Goal: Check status: Check status

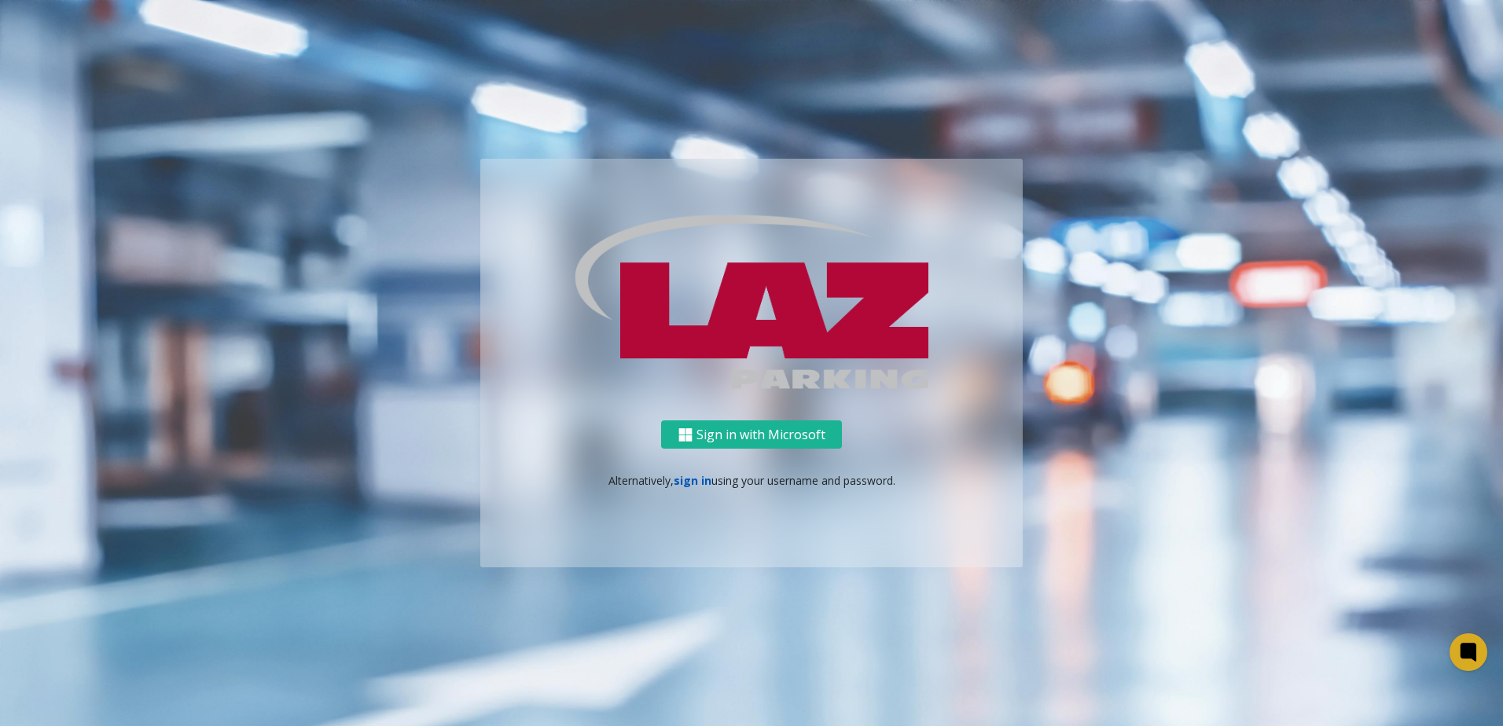
click at [690, 484] on link "sign in" at bounding box center [693, 480] width 38 height 15
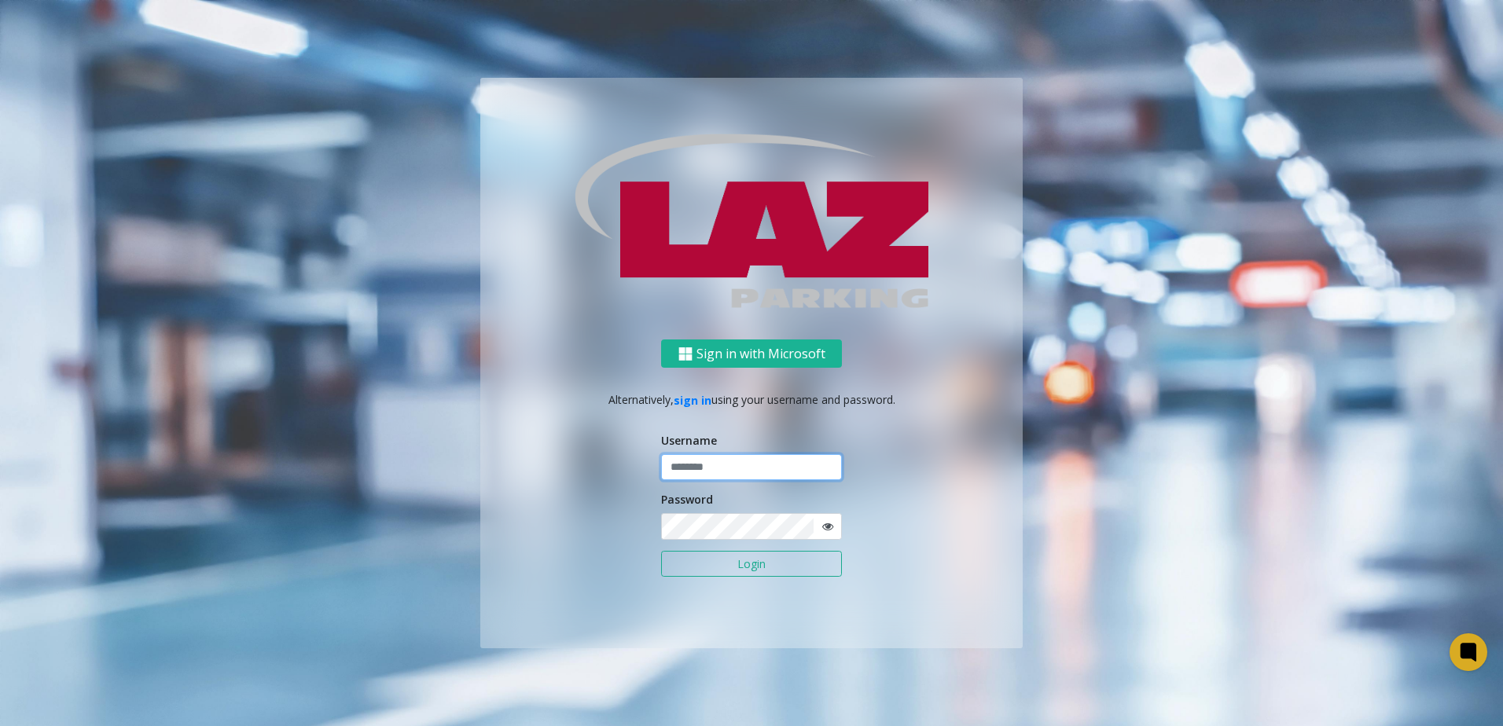
type input "*******"
click at [733, 576] on button "Login" at bounding box center [751, 564] width 181 height 27
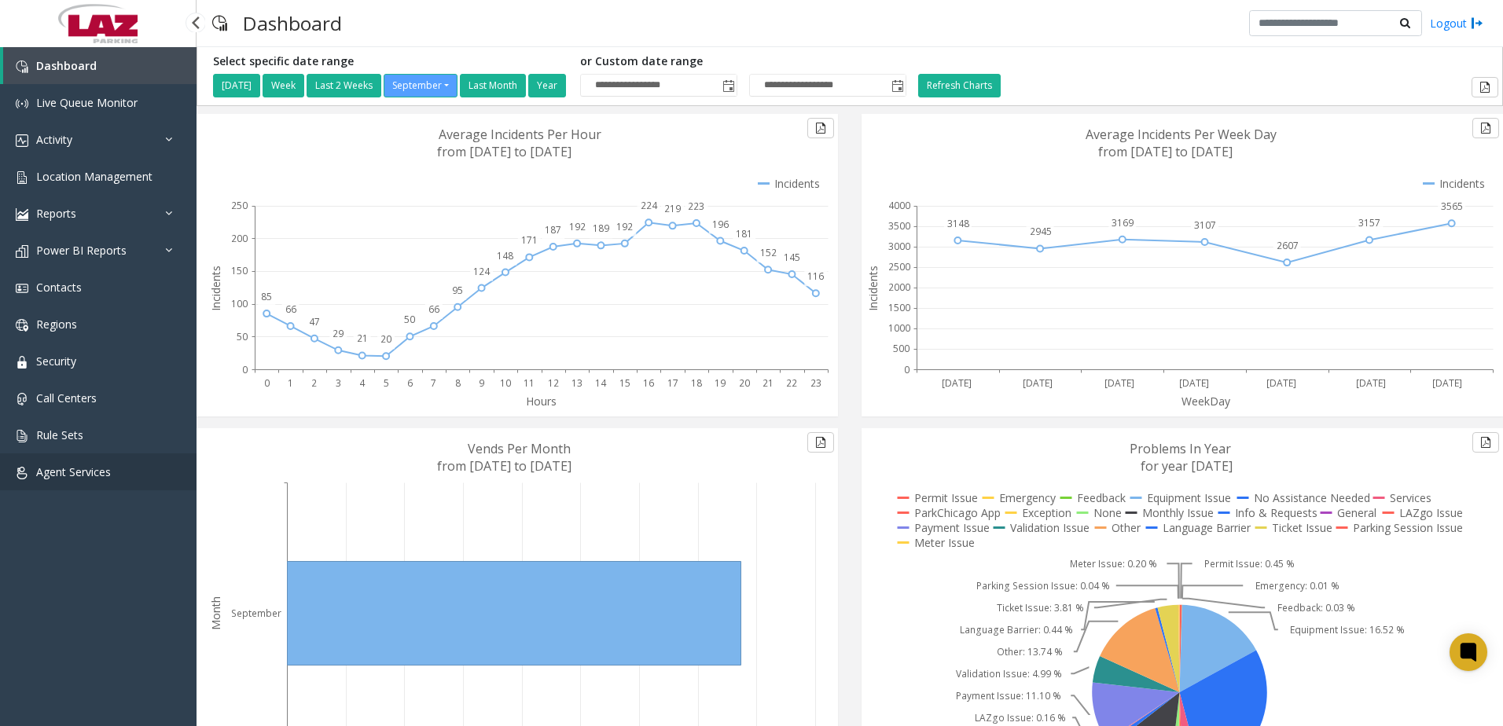
click at [148, 479] on link "Agent Services" at bounding box center [98, 472] width 197 height 37
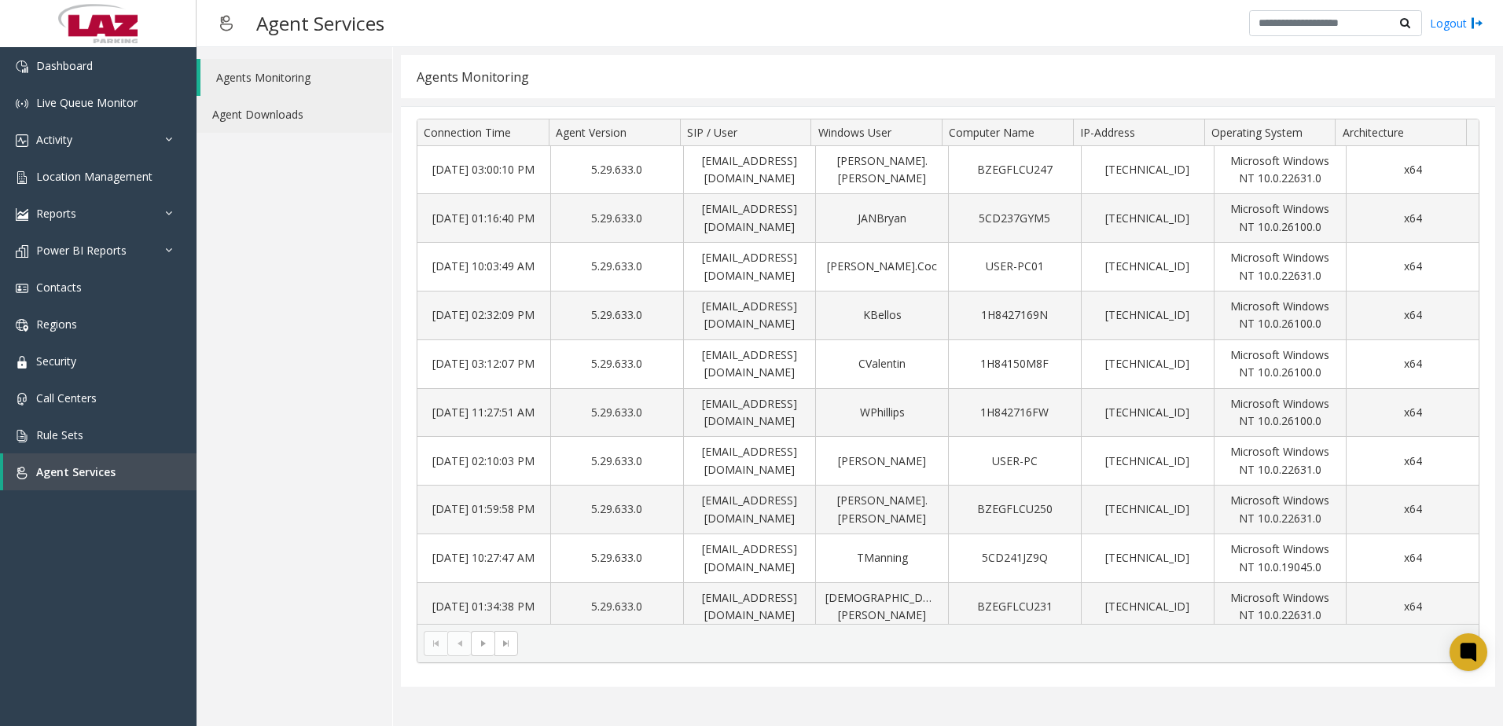
click at [274, 129] on link "Agent Downloads" at bounding box center [295, 114] width 196 height 37
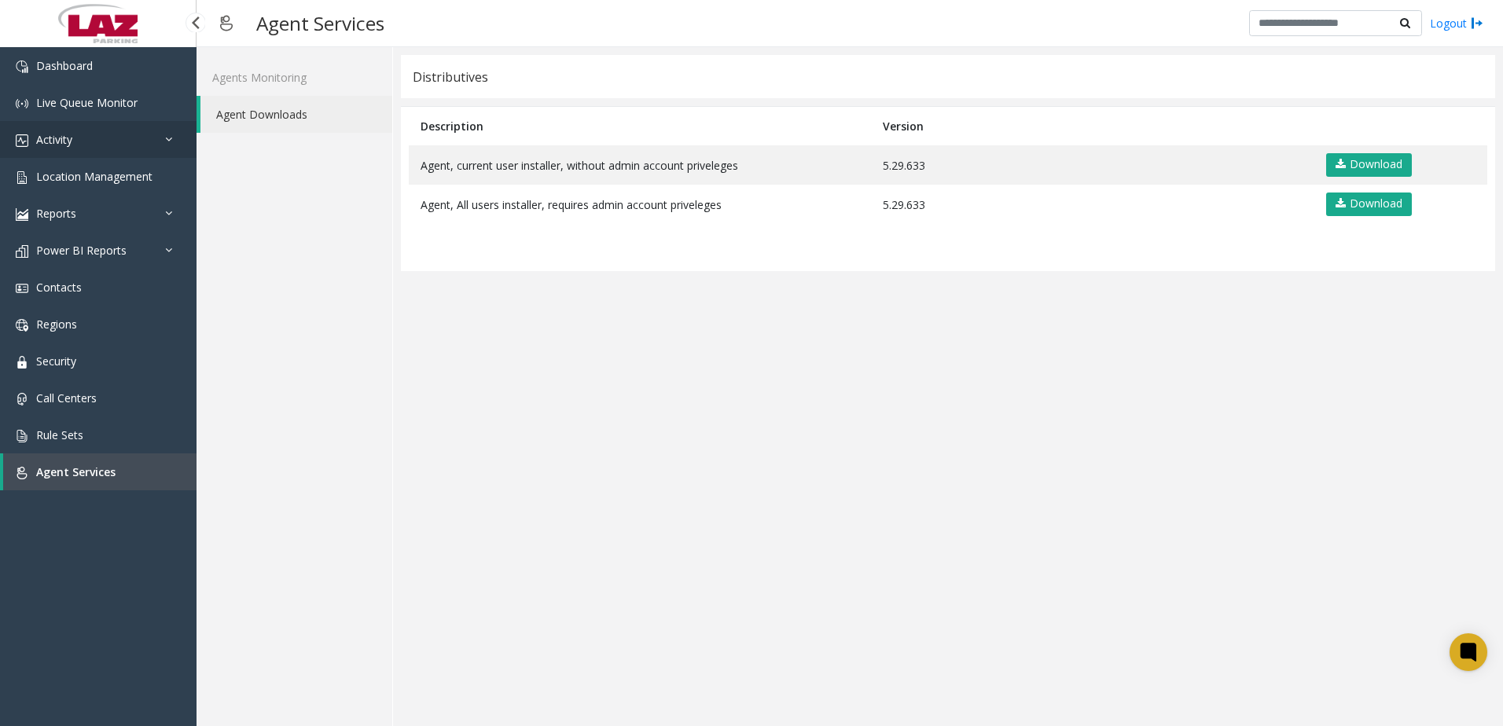
click at [49, 150] on link "Activity" at bounding box center [98, 139] width 197 height 37
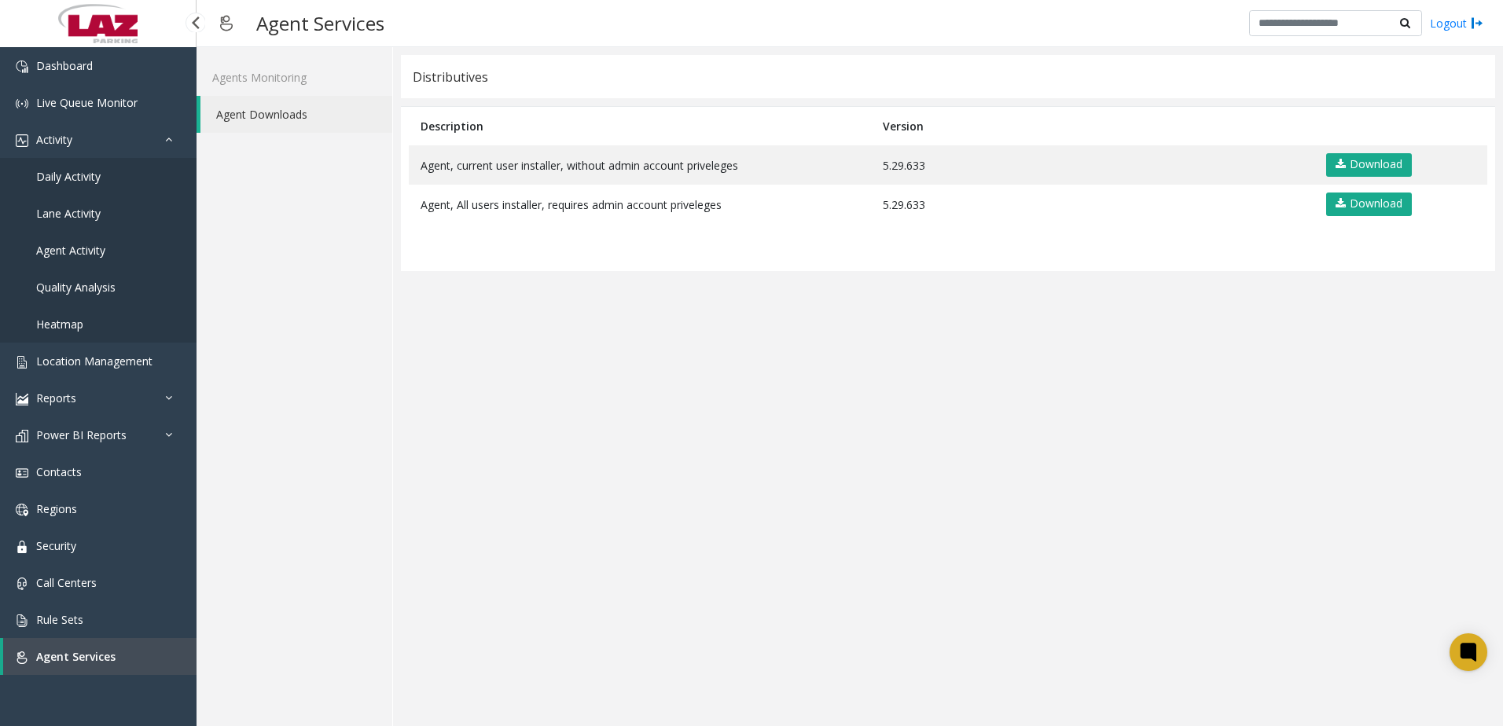
click at [66, 177] on span "Daily Activity" at bounding box center [68, 176] width 64 height 15
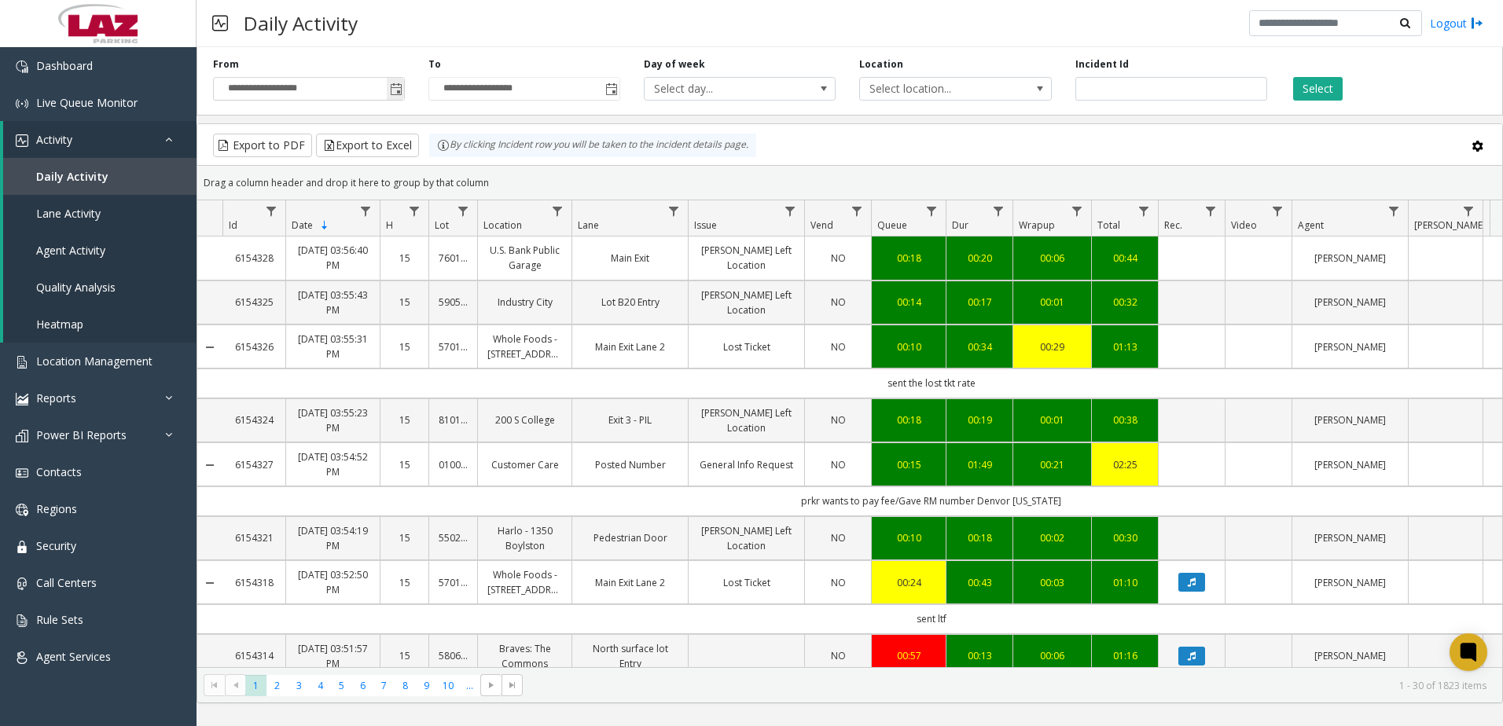
click at [395, 86] on span "Toggle popup" at bounding box center [396, 89] width 13 height 13
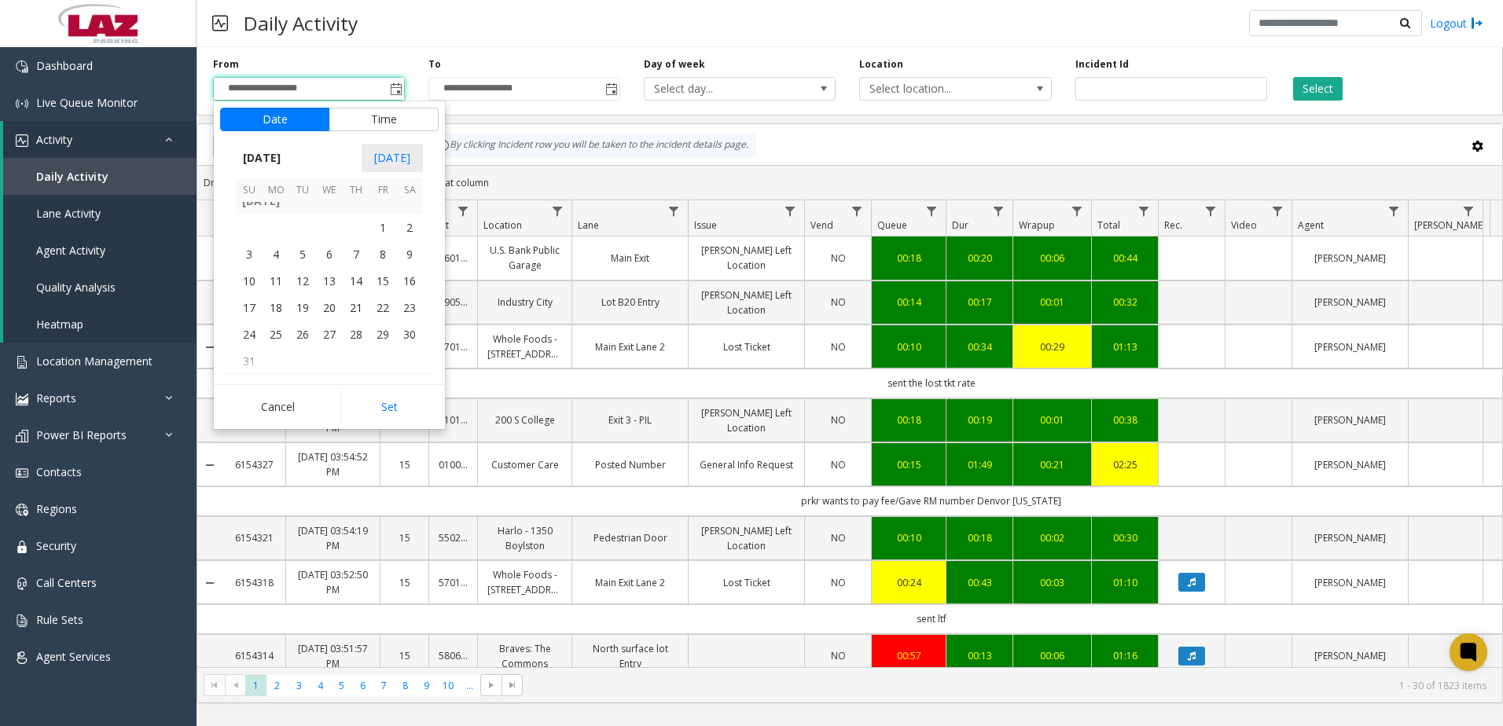
scroll to position [281908, 0]
click at [390, 267] on span "1" at bounding box center [382, 264] width 27 height 27
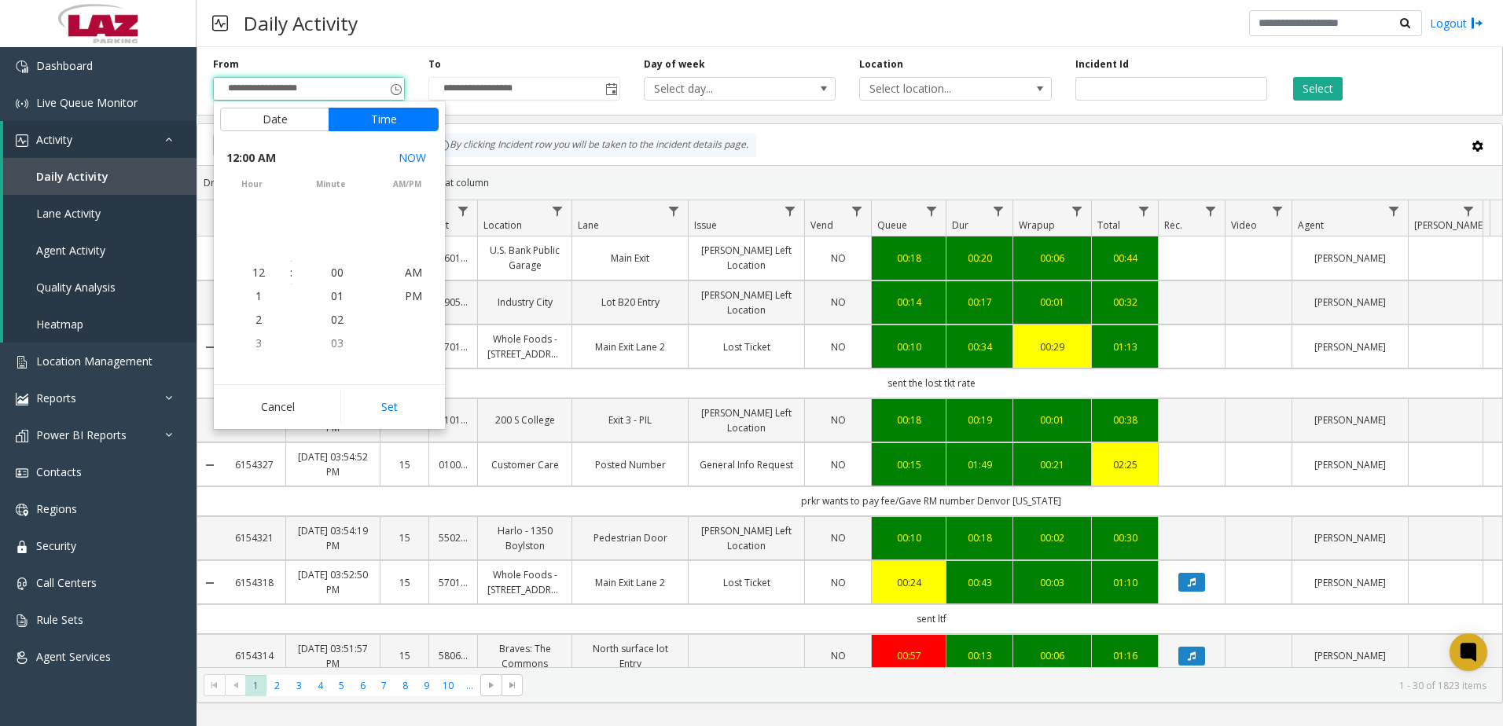
scroll to position [281956, 0]
click at [406, 418] on button "Set" at bounding box center [389, 407] width 99 height 35
type input "**********"
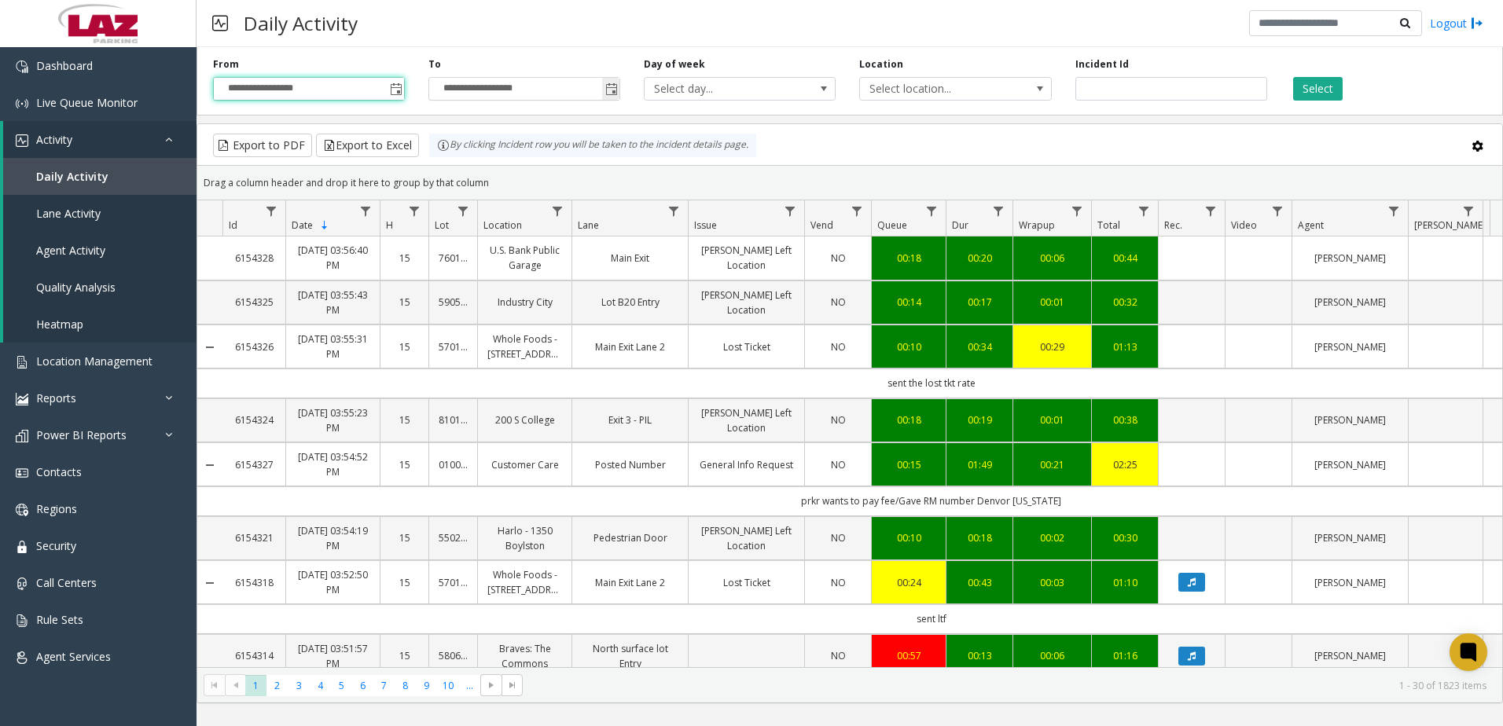
click at [611, 83] on span "Toggle popup" at bounding box center [611, 89] width 13 height 13
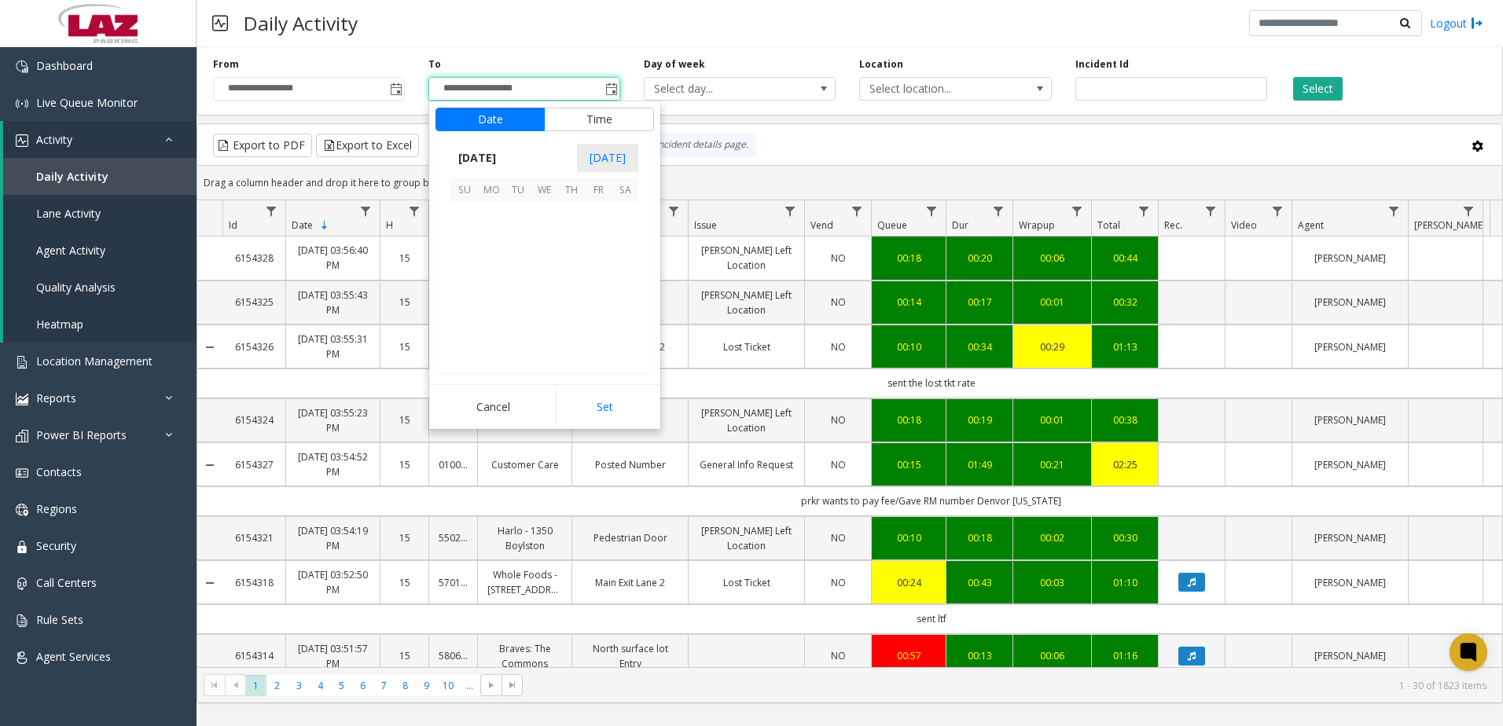
scroll to position [24, 0]
click at [456, 238] on span "31" at bounding box center [464, 240] width 27 height 27
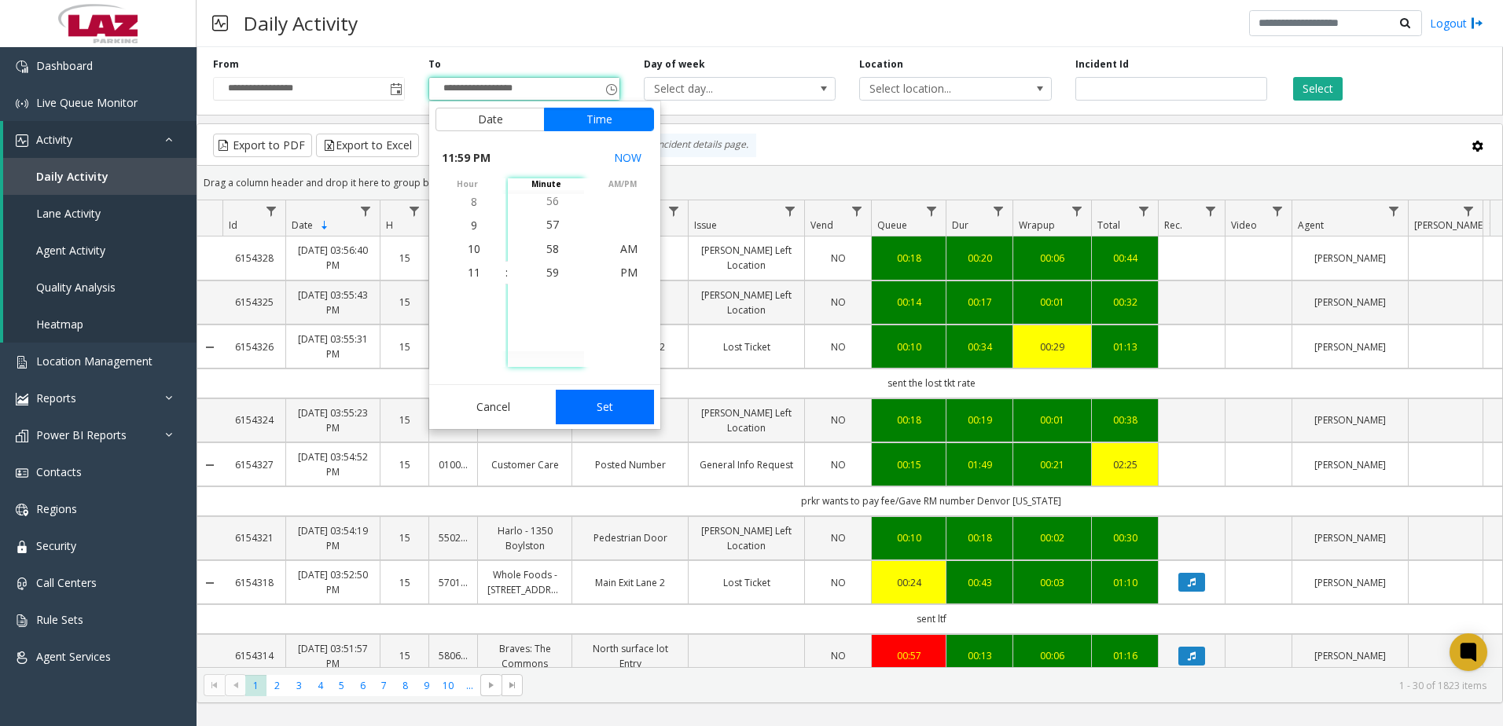
click at [579, 402] on button "Set" at bounding box center [605, 407] width 99 height 35
type input "**********"
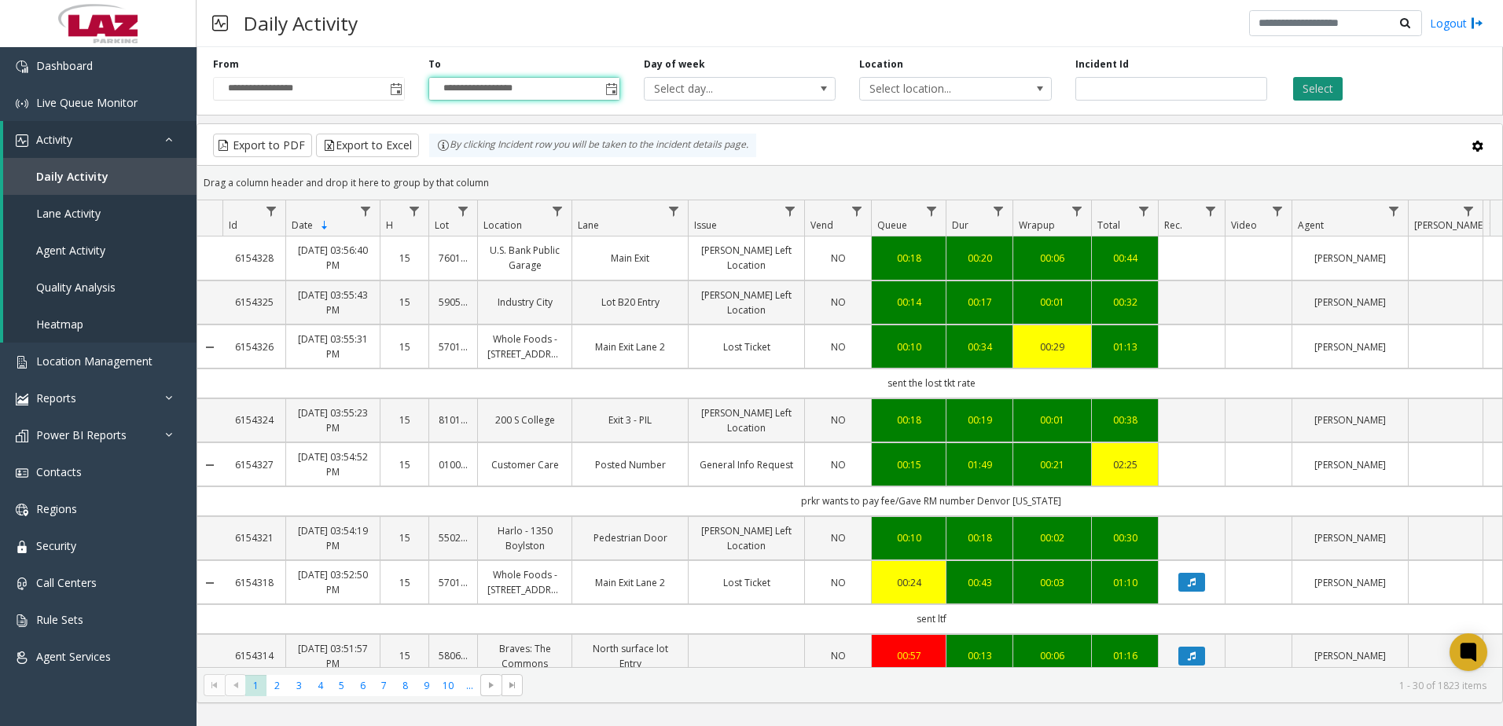
click at [1327, 93] on button "Select" at bounding box center [1318, 89] width 50 height 24
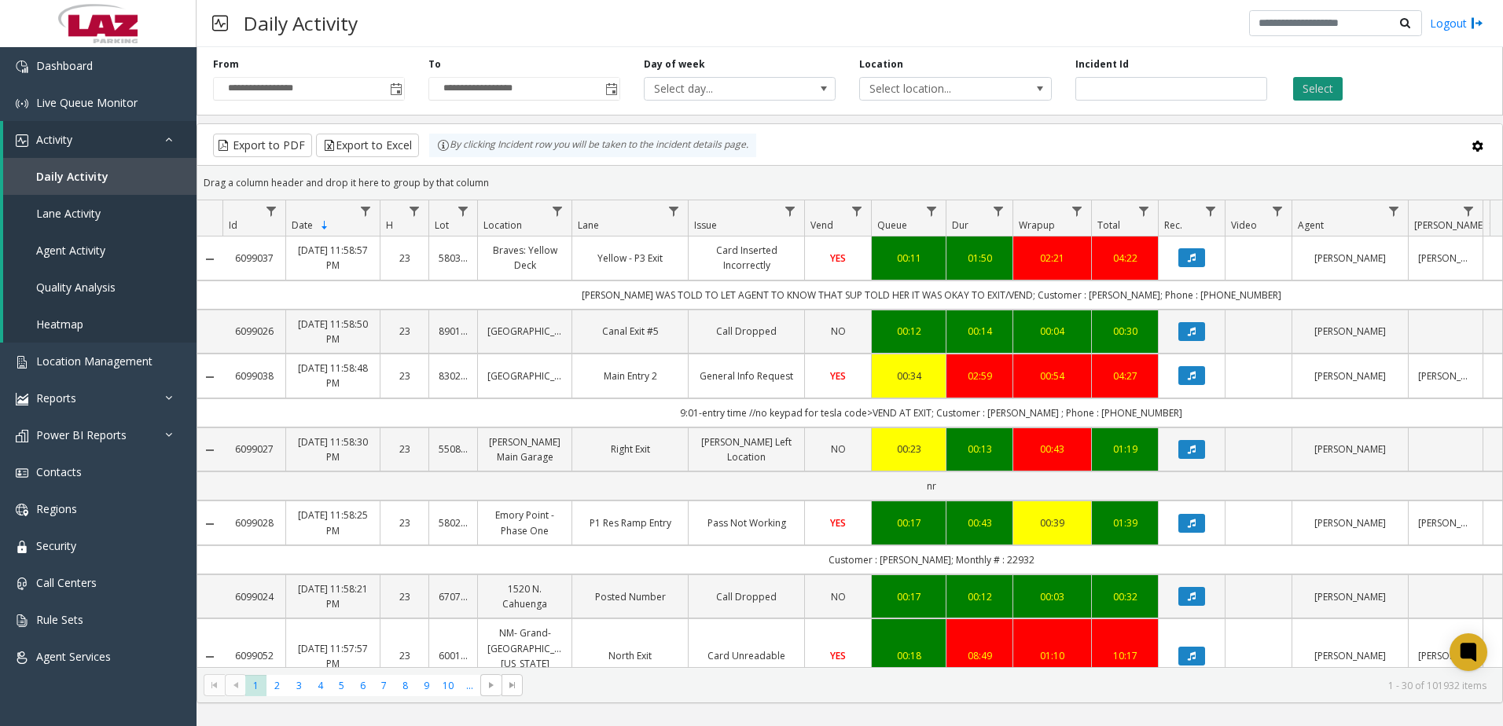
click at [1332, 88] on button "Select" at bounding box center [1318, 89] width 50 height 24
click at [380, 151] on button "Export to Excel" at bounding box center [367, 146] width 103 height 24
click at [371, 149] on button "Export to Excel" at bounding box center [367, 146] width 103 height 24
click at [1424, 72] on div "Select" at bounding box center [1386, 78] width 215 height 43
click at [346, 147] on button "Export to Excel" at bounding box center [367, 146] width 103 height 24
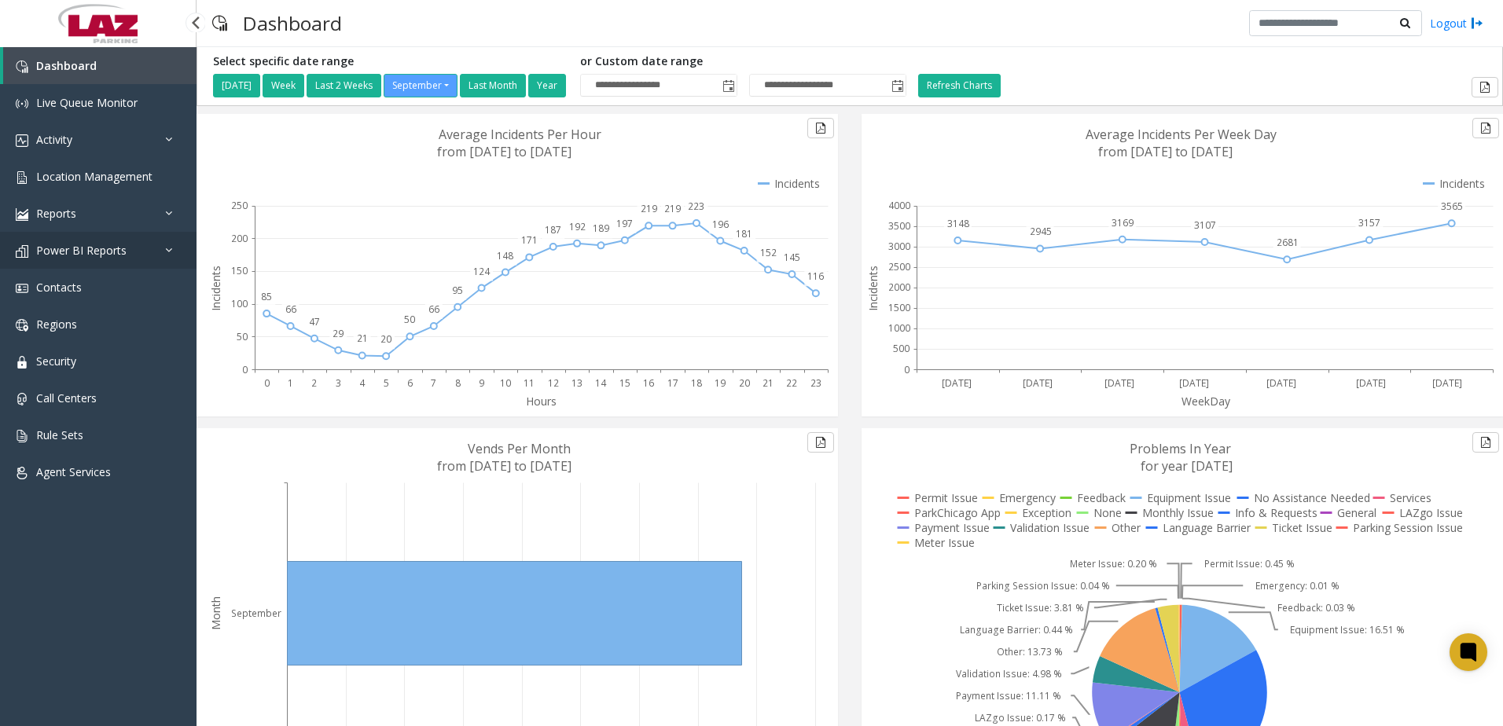
click at [83, 253] on span "Power BI Reports" at bounding box center [81, 250] width 90 height 15
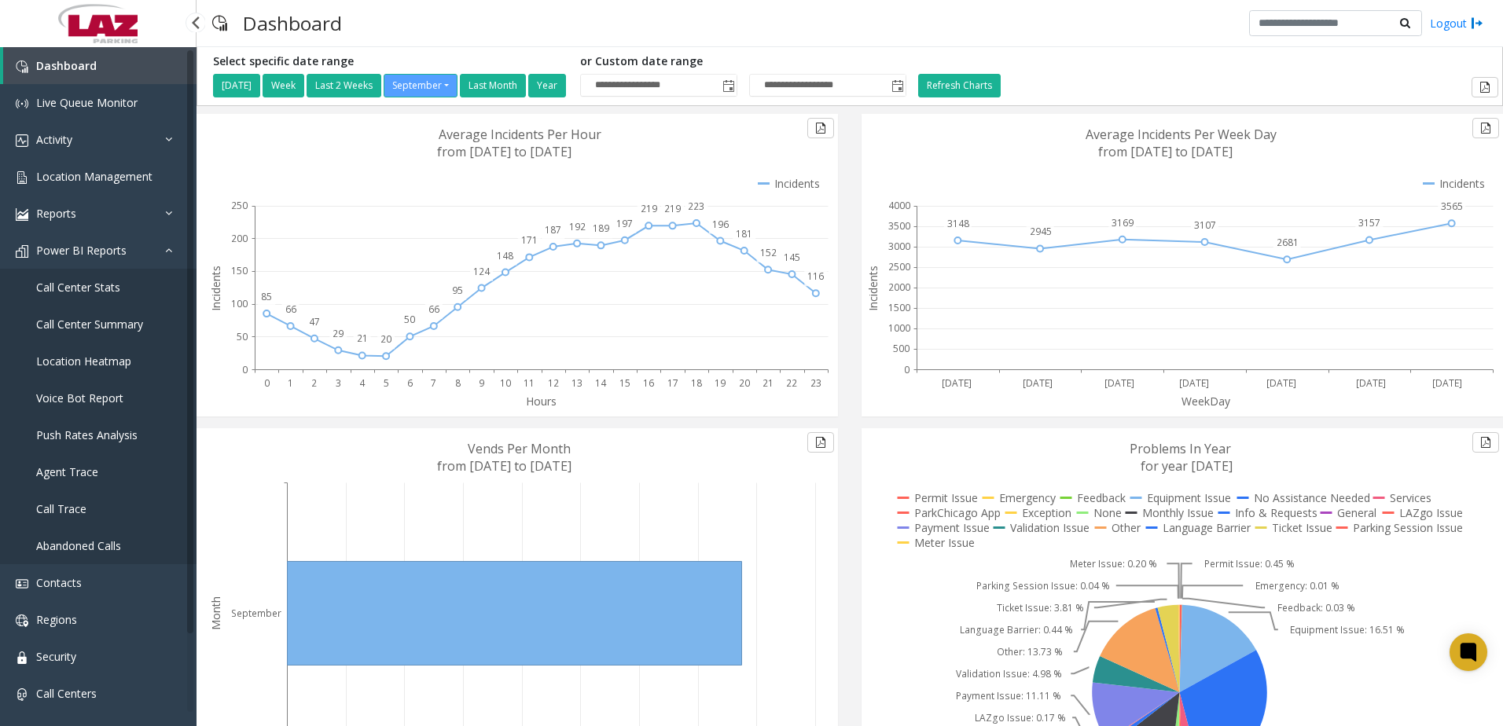
click at [64, 319] on span "Call Center Summary" at bounding box center [89, 324] width 107 height 15
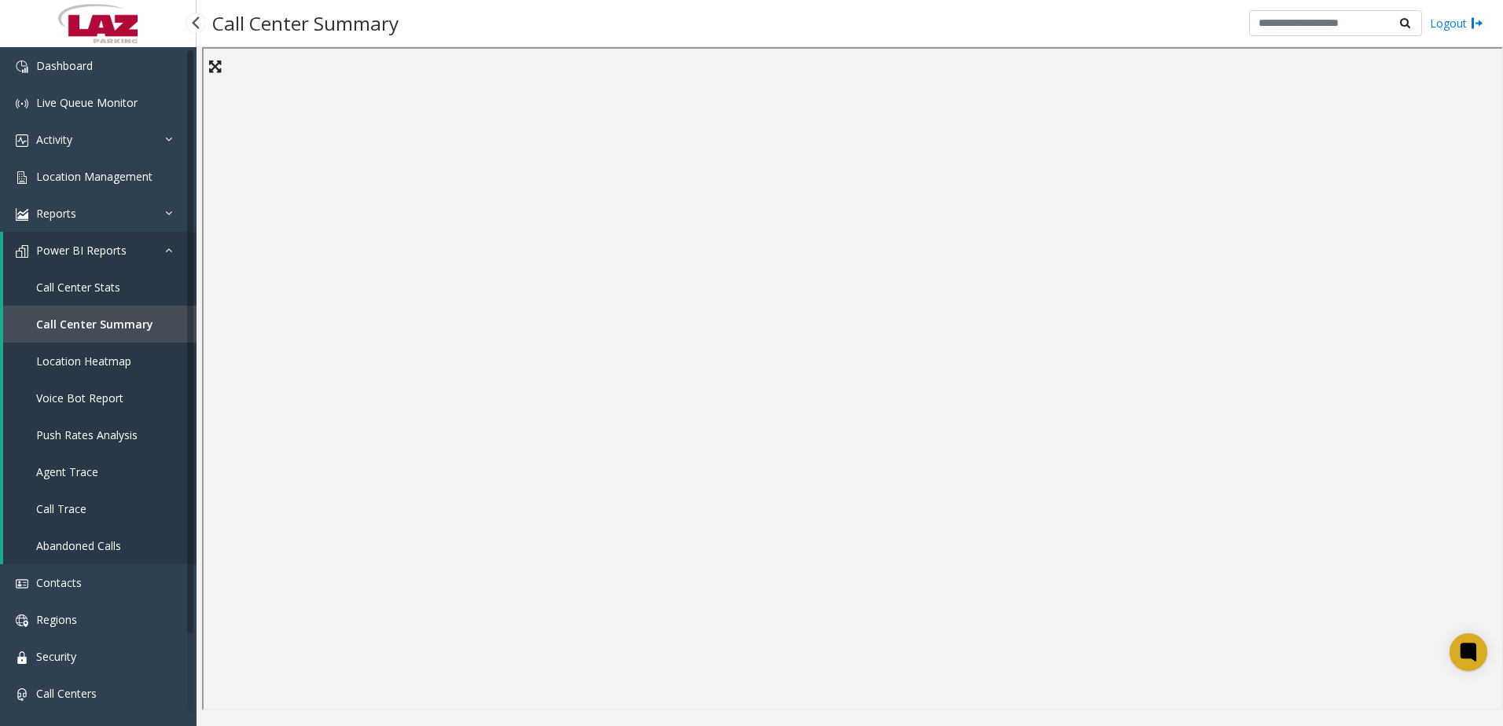
click at [64, 465] on span "Agent Trace" at bounding box center [67, 472] width 62 height 15
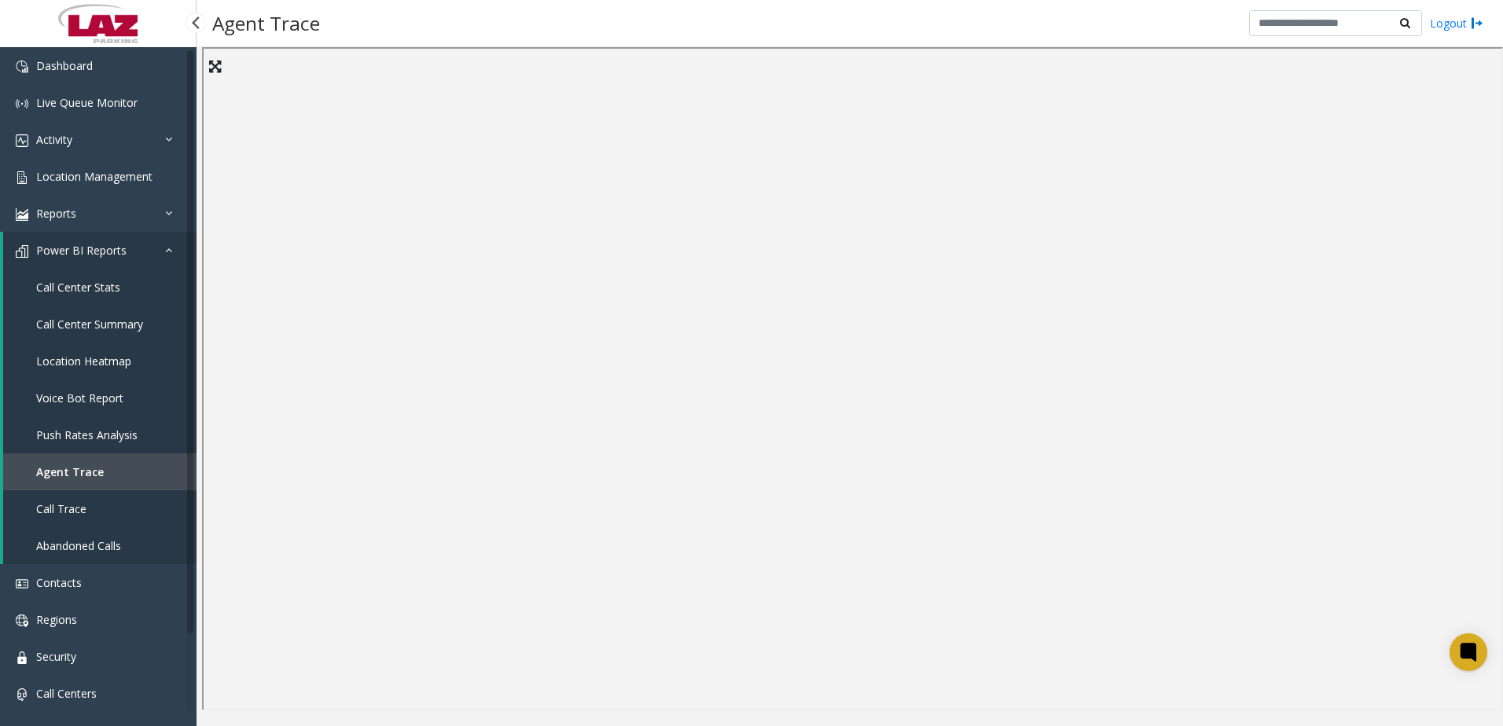
click at [103, 296] on link "Call Center Stats" at bounding box center [99, 287] width 193 height 37
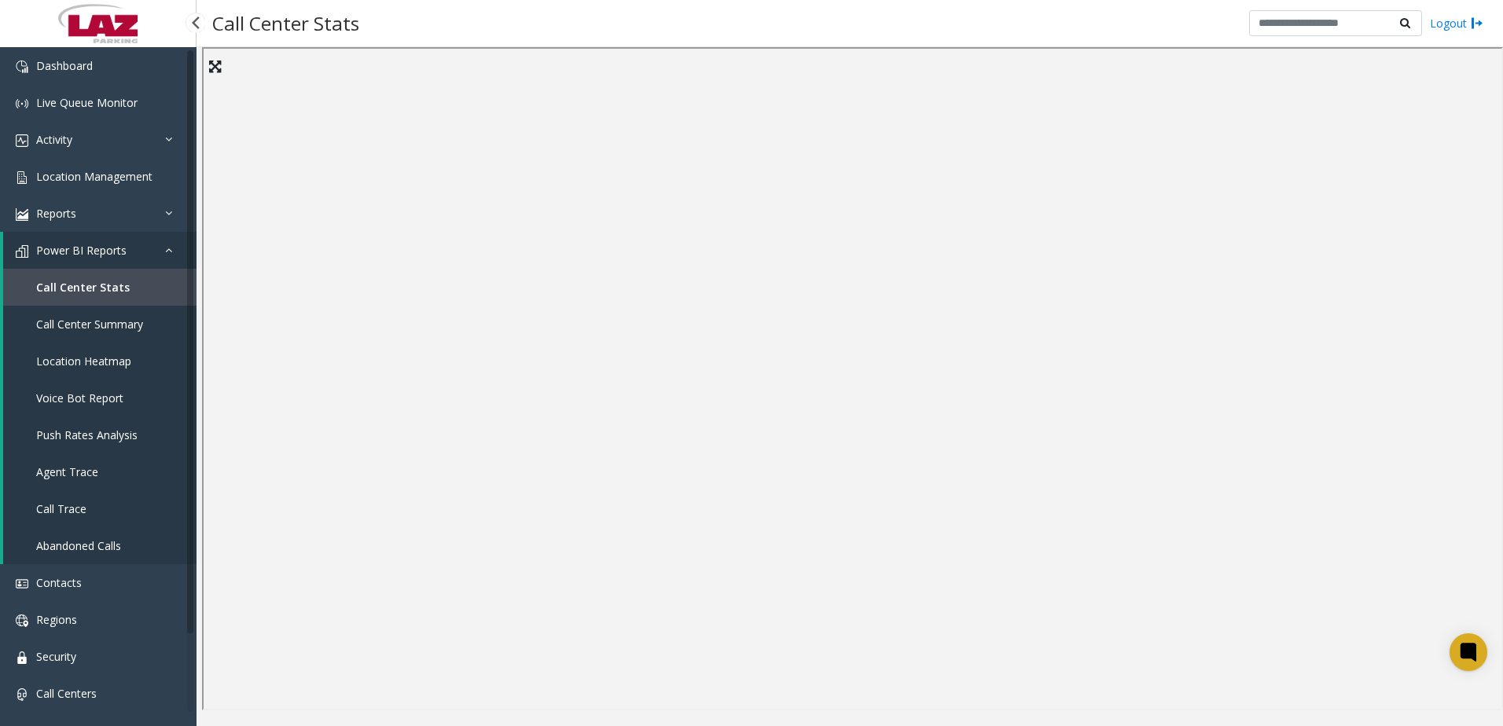
click at [85, 323] on span "Call Center Summary" at bounding box center [89, 324] width 107 height 15
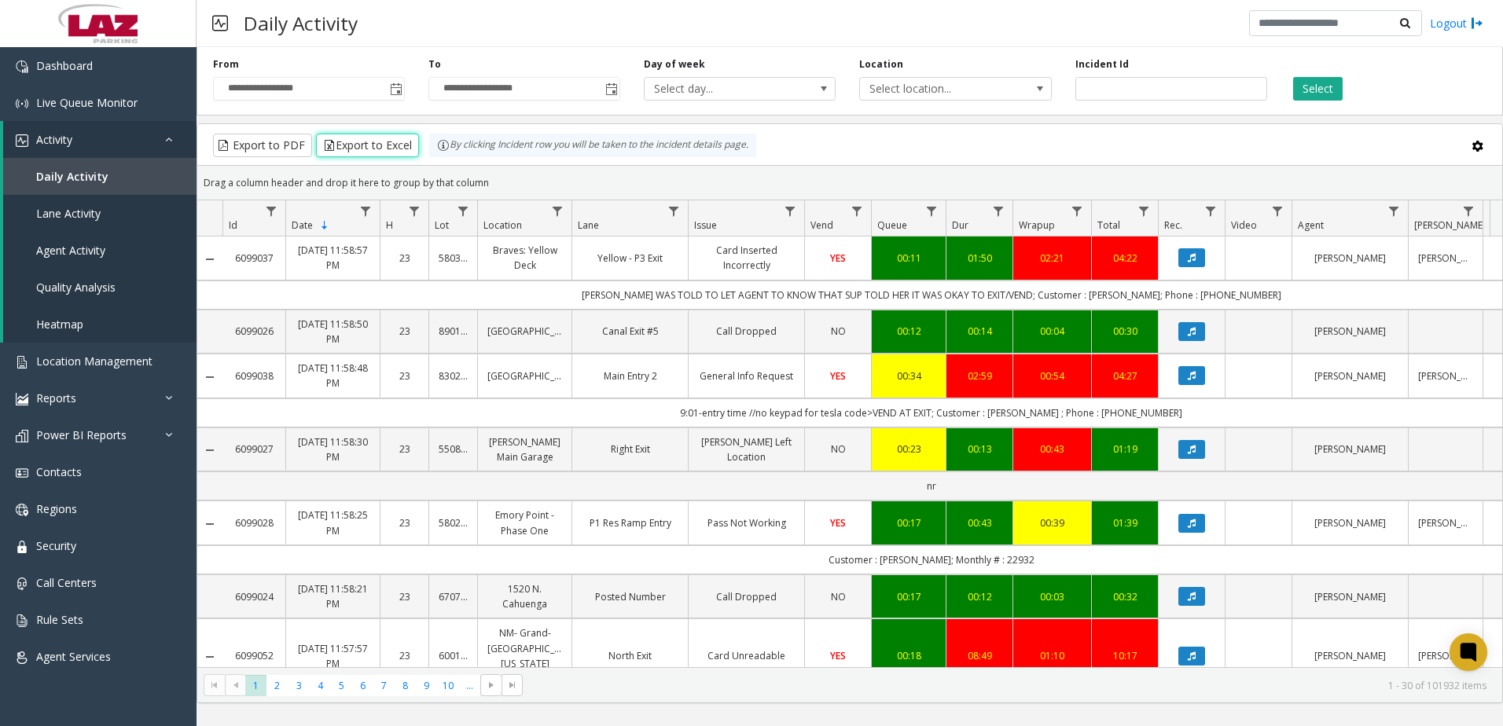
click at [456, 35] on div "Daily Activity Logout" at bounding box center [850, 23] width 1307 height 47
